Goal: Browse casually

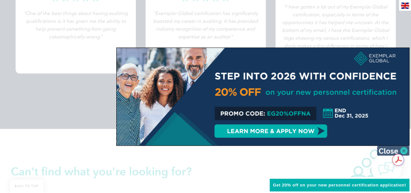
click at [403, 149] on img at bounding box center [393, 150] width 32 height 10
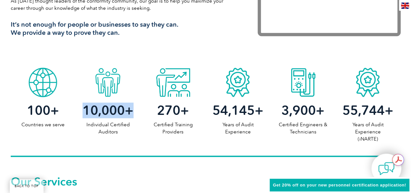
drag, startPoint x: 81, startPoint y: 111, endPoint x: 137, endPoint y: 106, distance: 57.1
click at [137, 106] on h2 "10,000 +" at bounding box center [107, 110] width 65 height 10
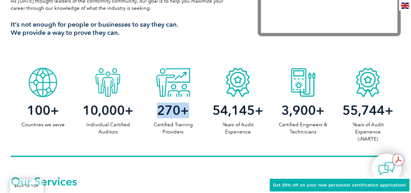
drag, startPoint x: 155, startPoint y: 108, endPoint x: 191, endPoint y: 111, distance: 35.8
click at [191, 111] on h2 "270 +" at bounding box center [172, 110] width 65 height 10
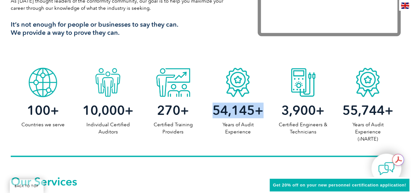
drag, startPoint x: 211, startPoint y: 110, endPoint x: 269, endPoint y: 111, distance: 57.8
click at [269, 111] on h2 "54,145 +" at bounding box center [237, 110] width 65 height 10
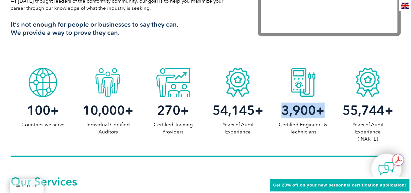
drag, startPoint x: 280, startPoint y: 108, endPoint x: 327, endPoint y: 112, distance: 46.6
click at [327, 112] on h2 "3,900 +" at bounding box center [302, 110] width 65 height 10
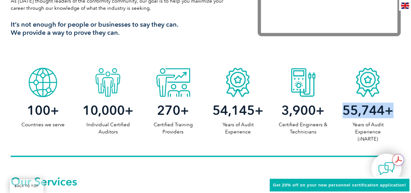
drag, startPoint x: 341, startPoint y: 112, endPoint x: 397, endPoint y: 112, distance: 56.2
click at [397, 112] on h2 "55,744 +" at bounding box center [367, 110] width 65 height 10
click at [347, 127] on p "Years of Audit Experience (iNARTE)" at bounding box center [367, 131] width 65 height 21
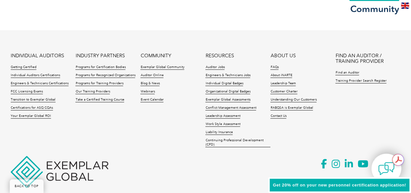
scroll to position [1585, 0]
